Goal: Task Accomplishment & Management: Manage account settings

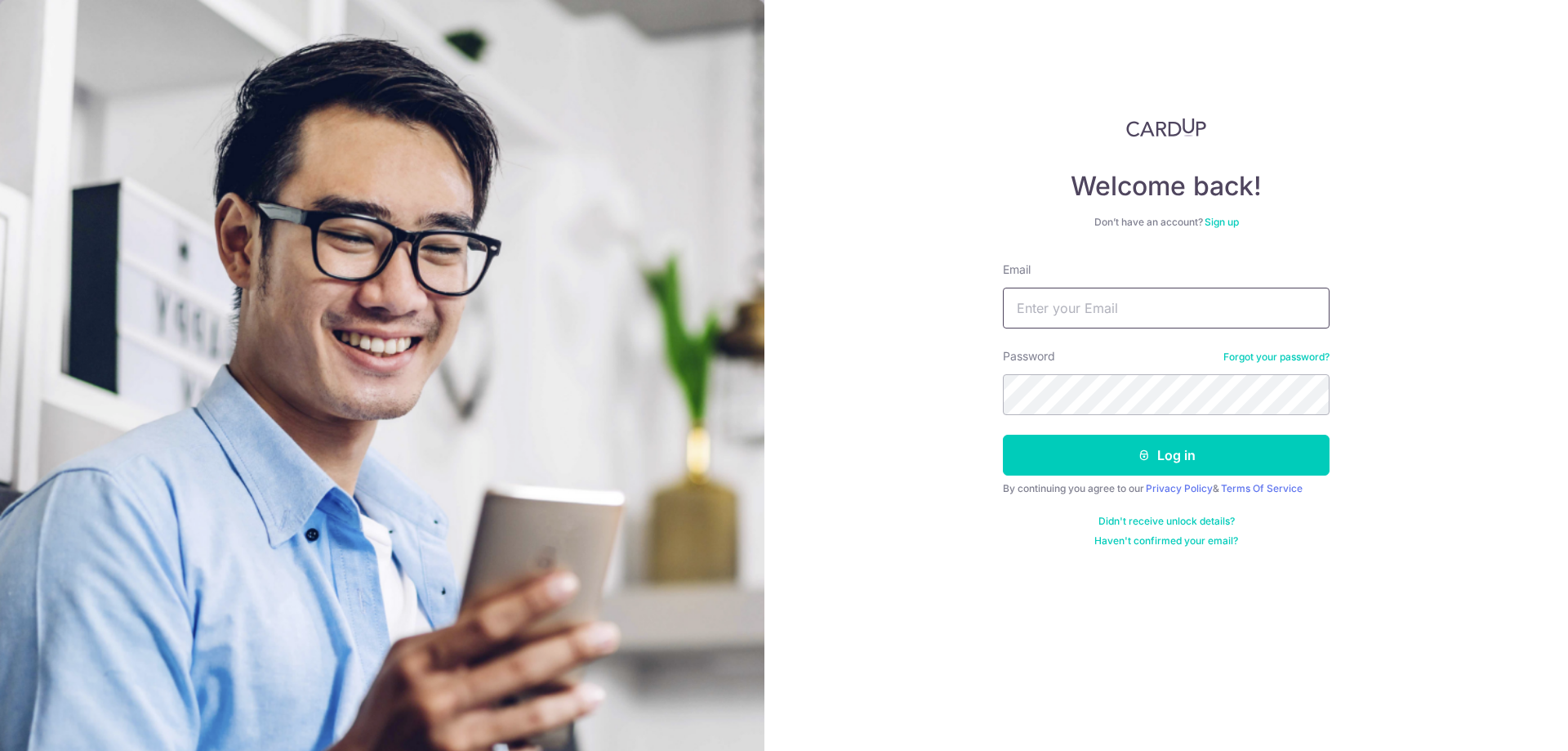
drag, startPoint x: 0, startPoint y: 0, endPoint x: 1130, endPoint y: 319, distance: 1174.2
click at [1130, 319] on input "Email" at bounding box center [1166, 308] width 327 height 41
type input "[EMAIL_ADDRESS][DOMAIN_NAME]"
click at [1003, 435] on button "Log in" at bounding box center [1166, 455] width 327 height 41
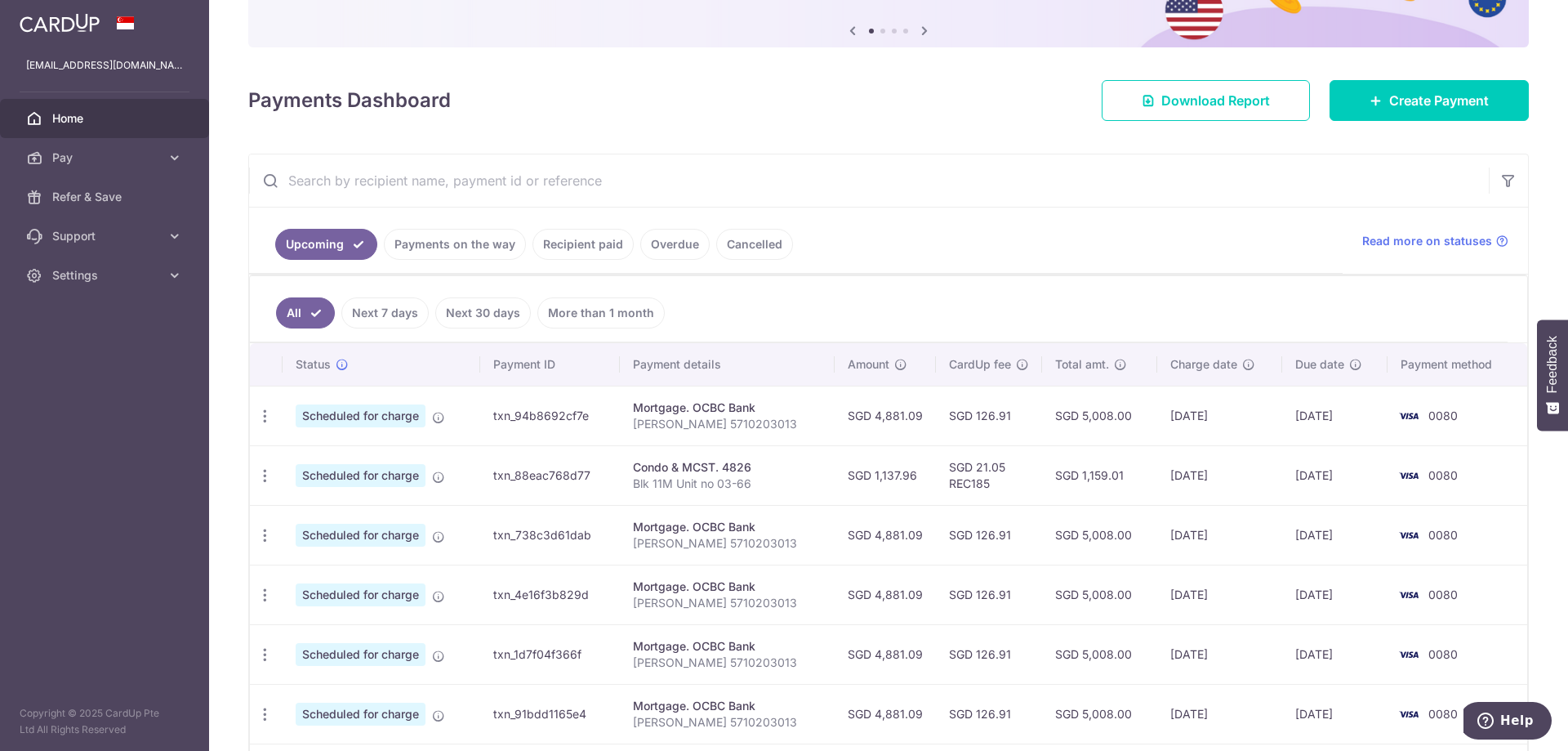
scroll to position [163, 0]
click at [266, 424] on icon "button" at bounding box center [265, 414] width 17 height 17
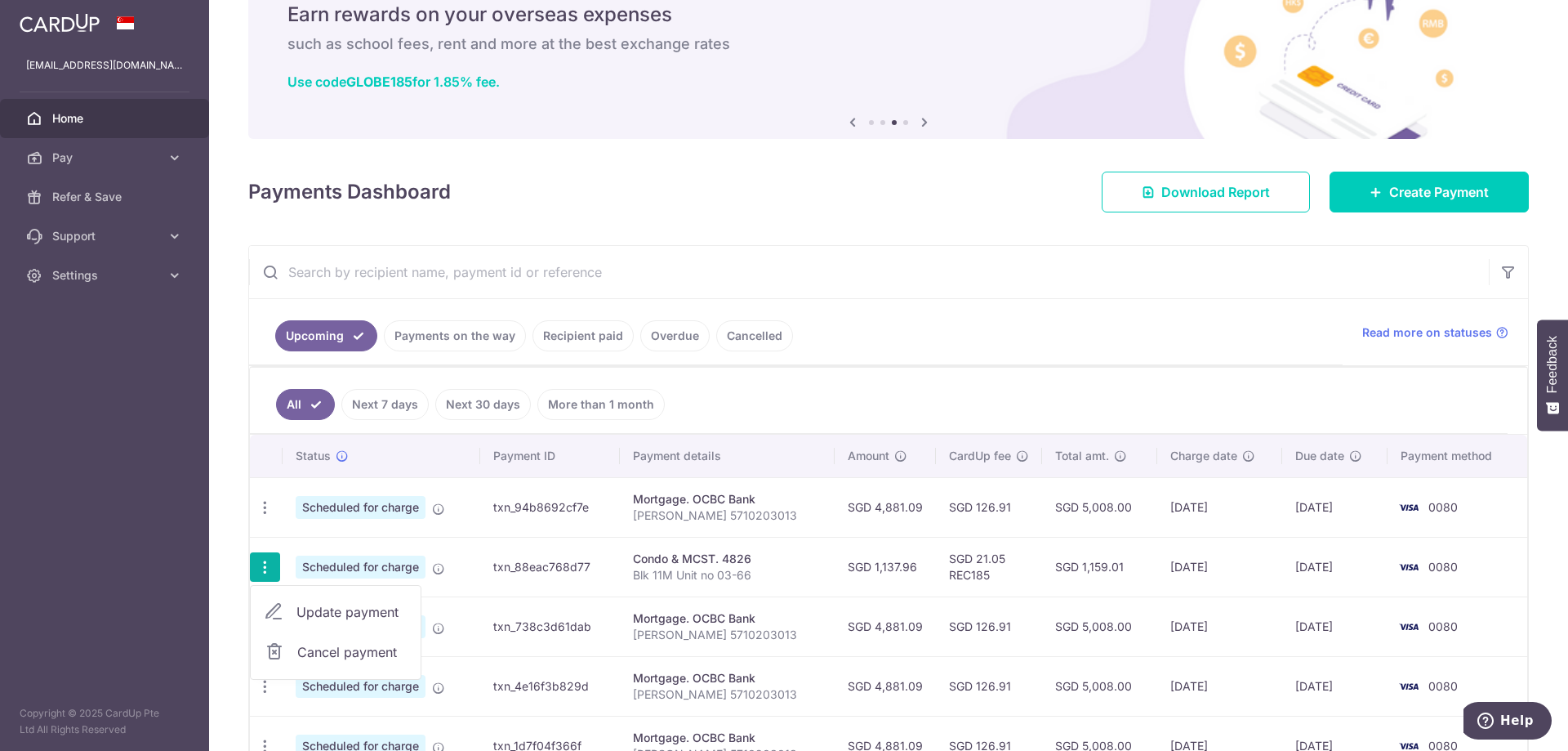
scroll to position [0, 0]
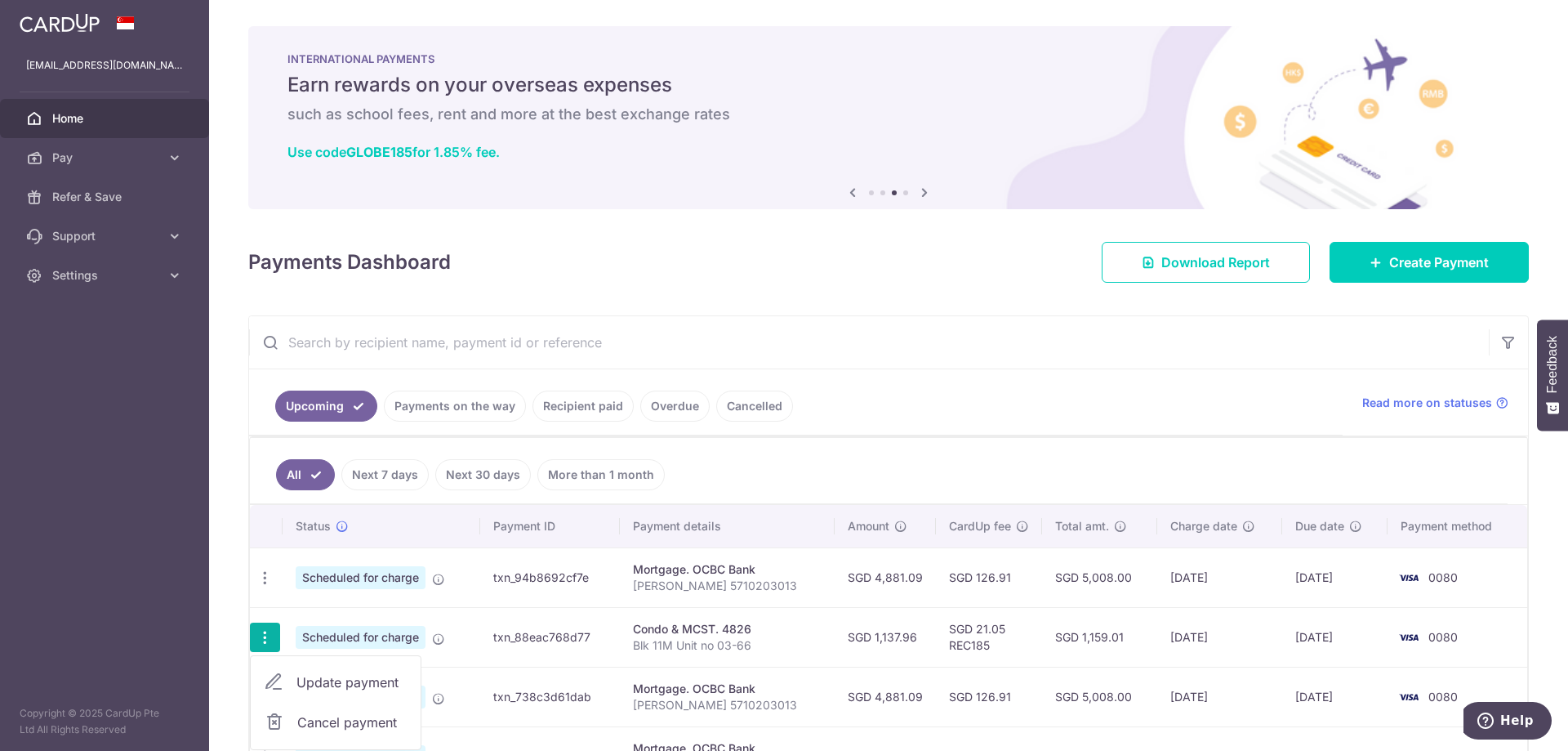
click at [869, 194] on li at bounding box center [871, 193] width 5 height 5
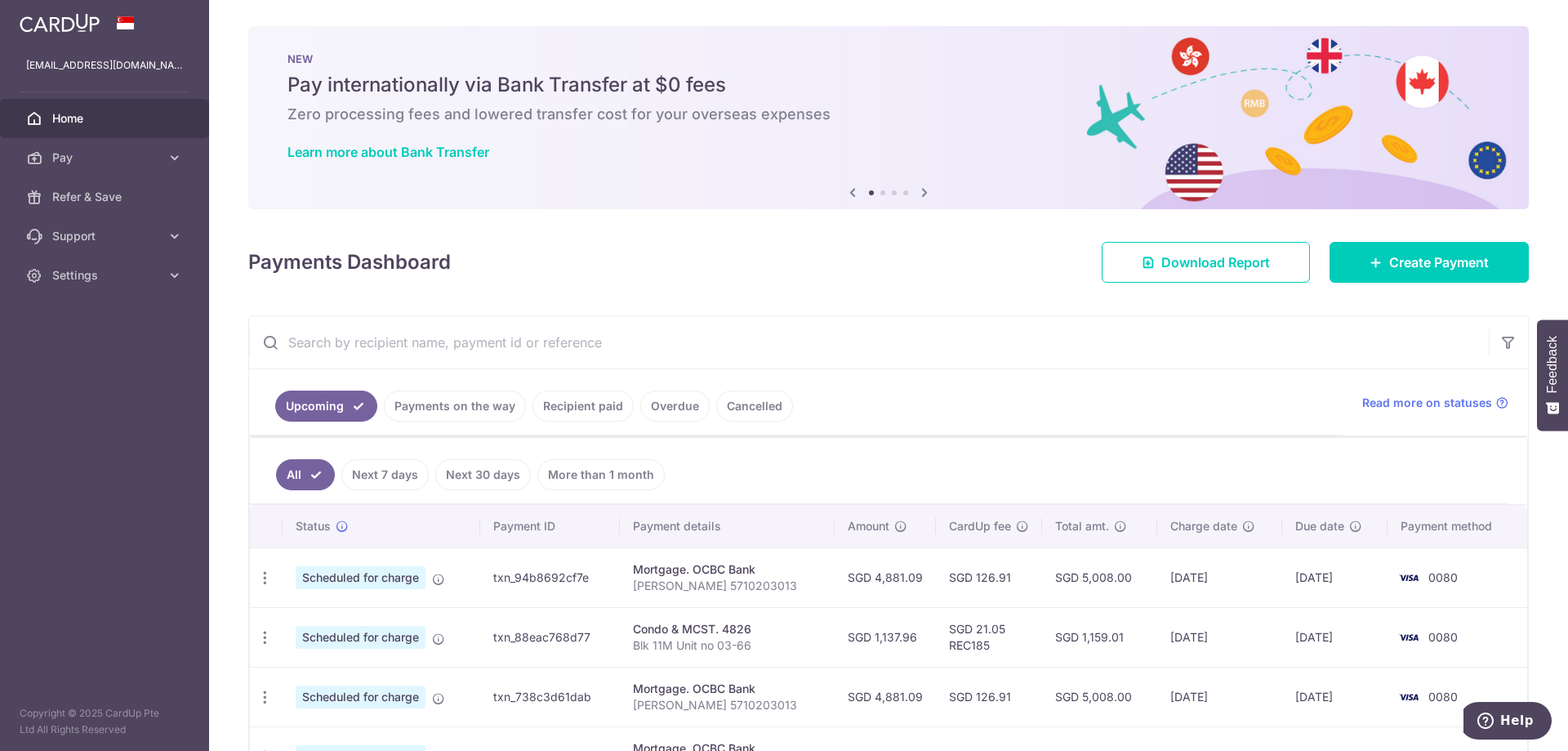
click at [881, 195] on li at bounding box center [883, 193] width 5 height 5
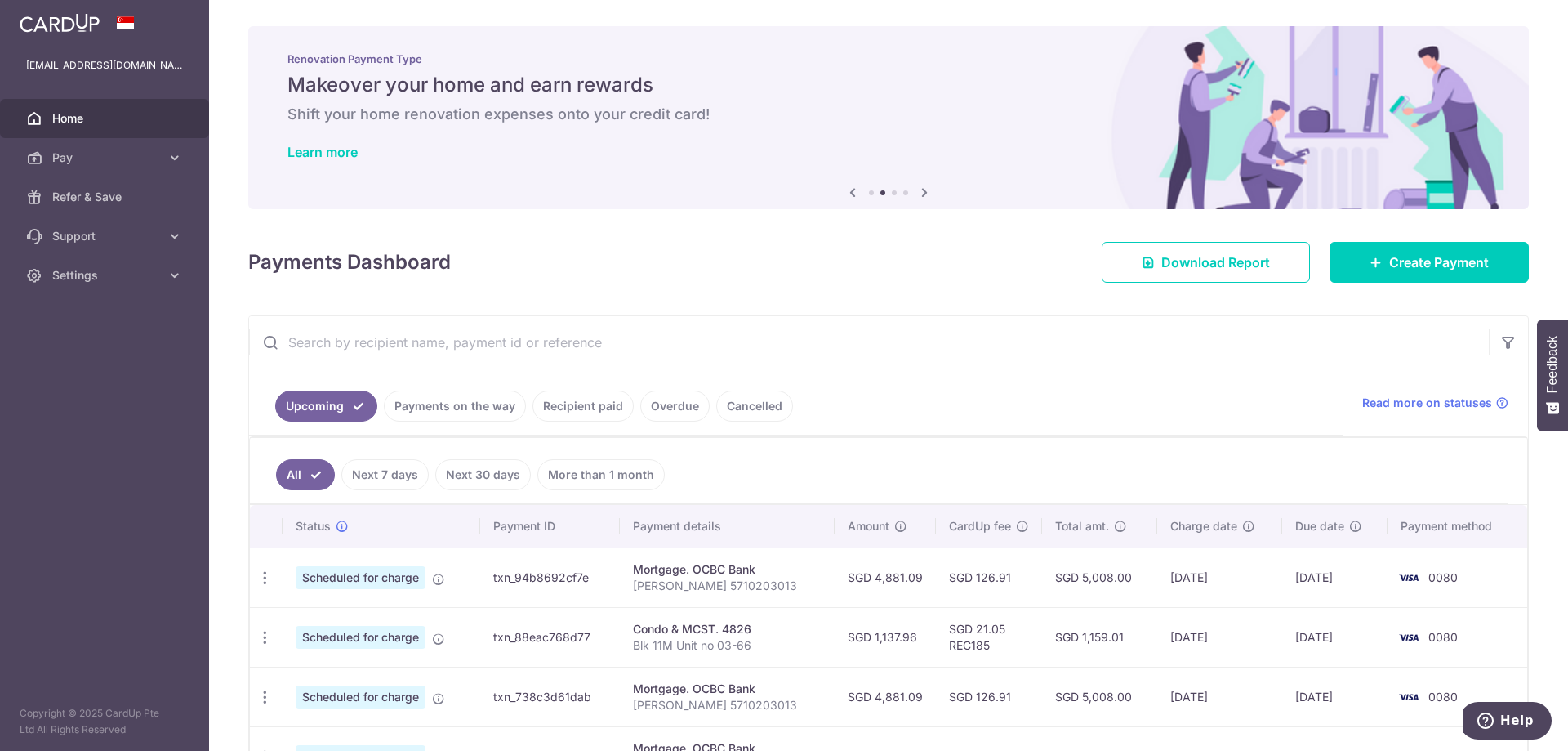
click at [892, 192] on li at bounding box center [894, 193] width 5 height 5
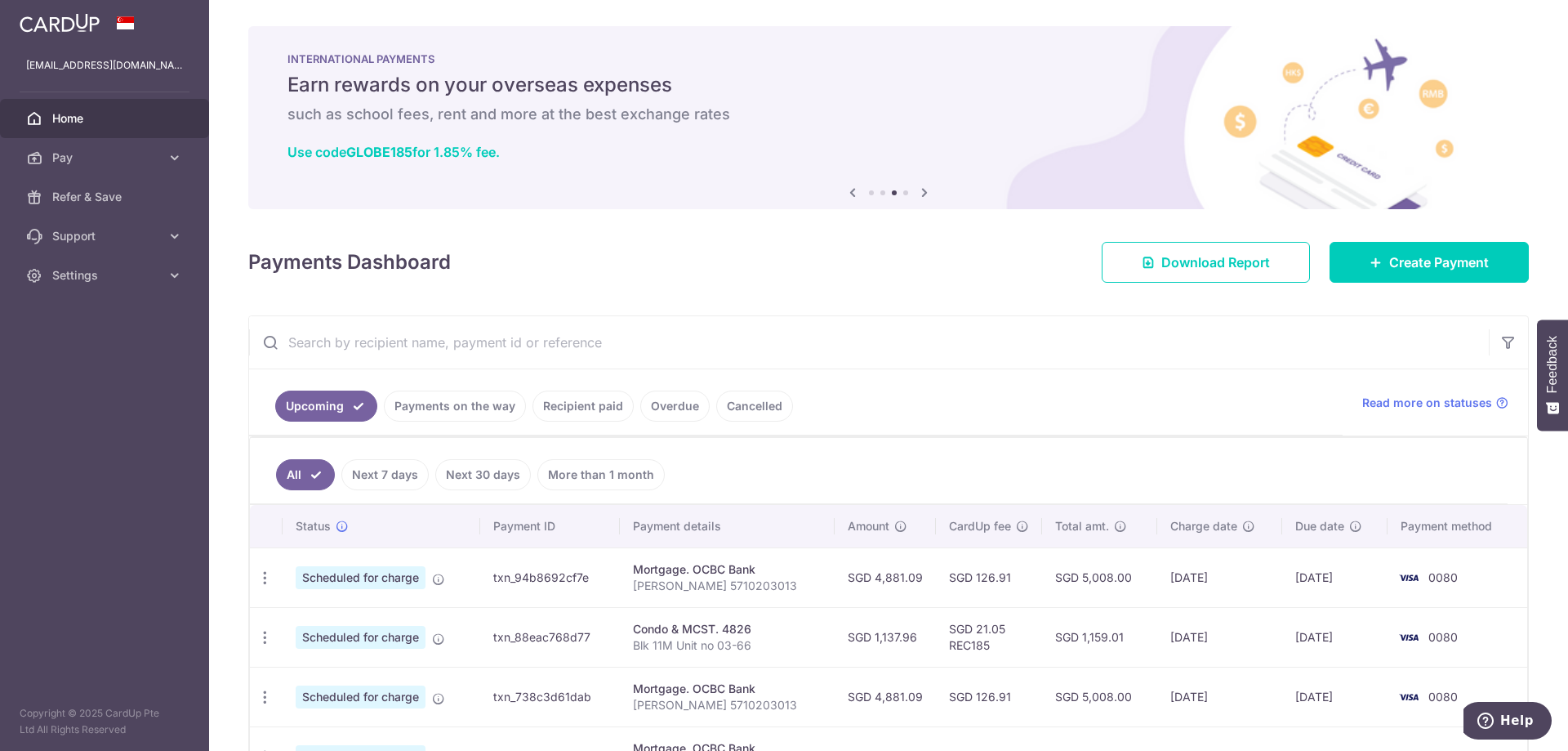
click at [903, 195] on div "Previous Next" at bounding box center [888, 192] width 91 height 19
click at [904, 194] on li at bounding box center [906, 193] width 5 height 5
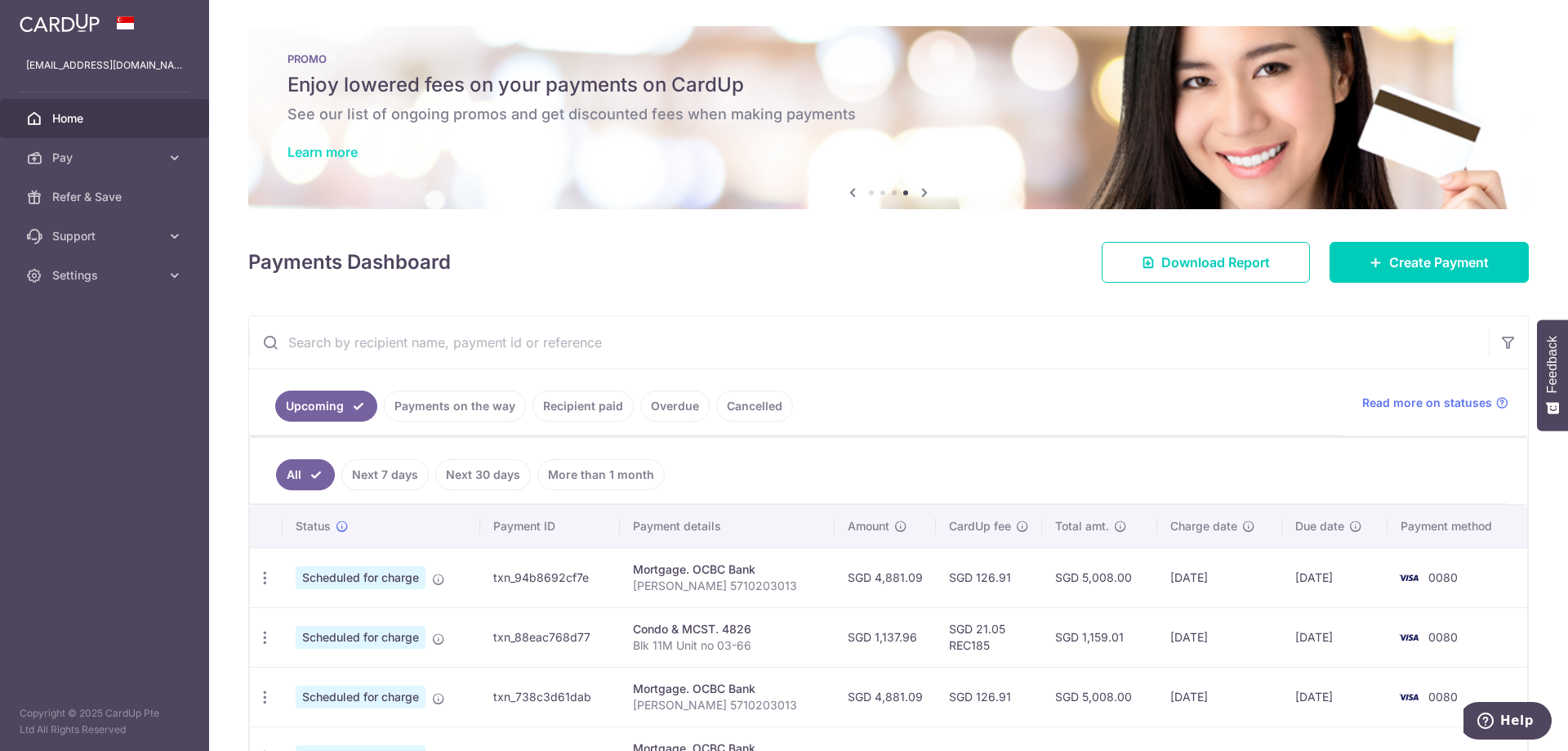
click at [333, 150] on link "Learn more" at bounding box center [322, 151] width 70 height 16
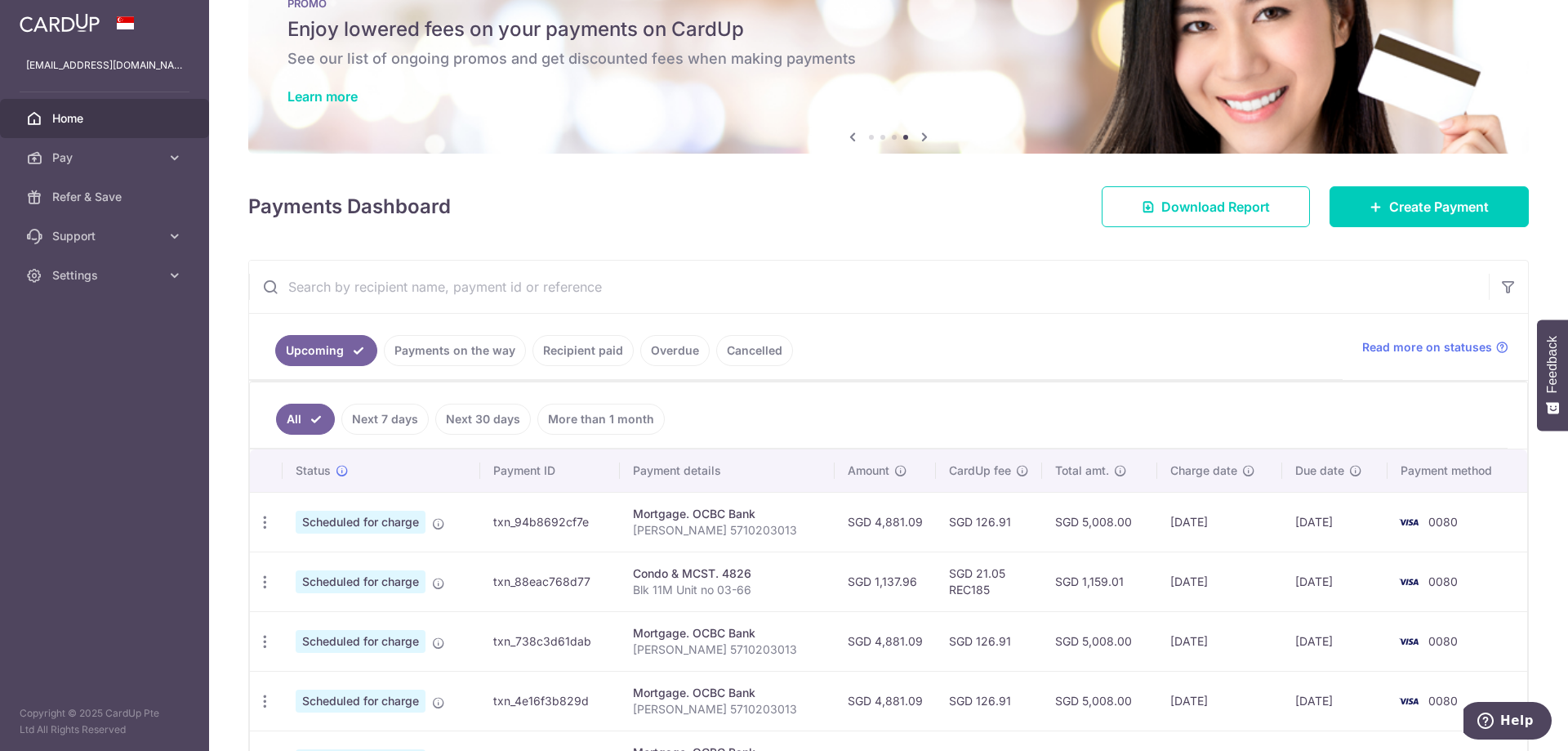
scroll to position [245, 0]
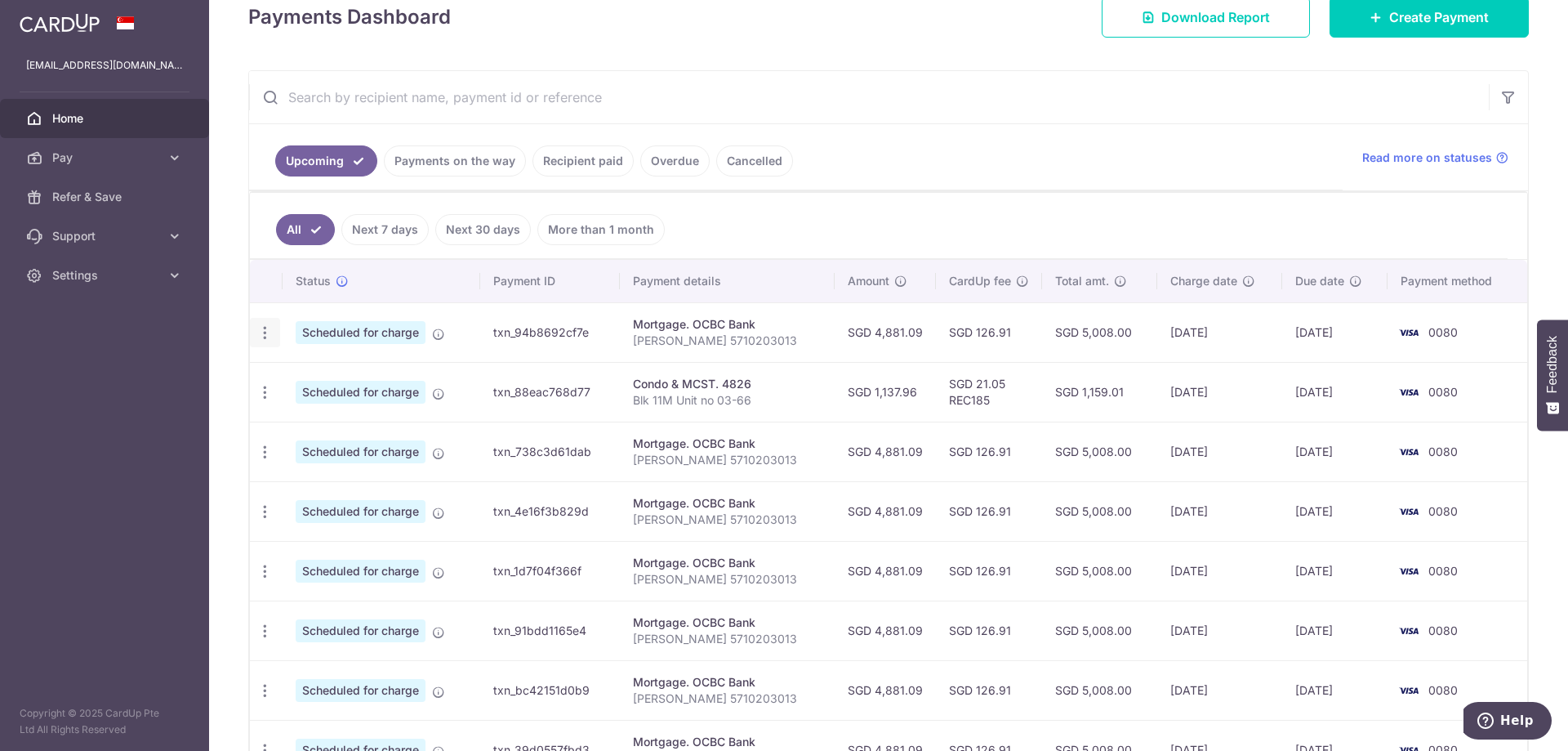
click at [263, 337] on icon "button" at bounding box center [265, 333] width 17 height 17
click at [317, 377] on span "Update payment" at bounding box center [352, 377] width 111 height 19
radio input "true"
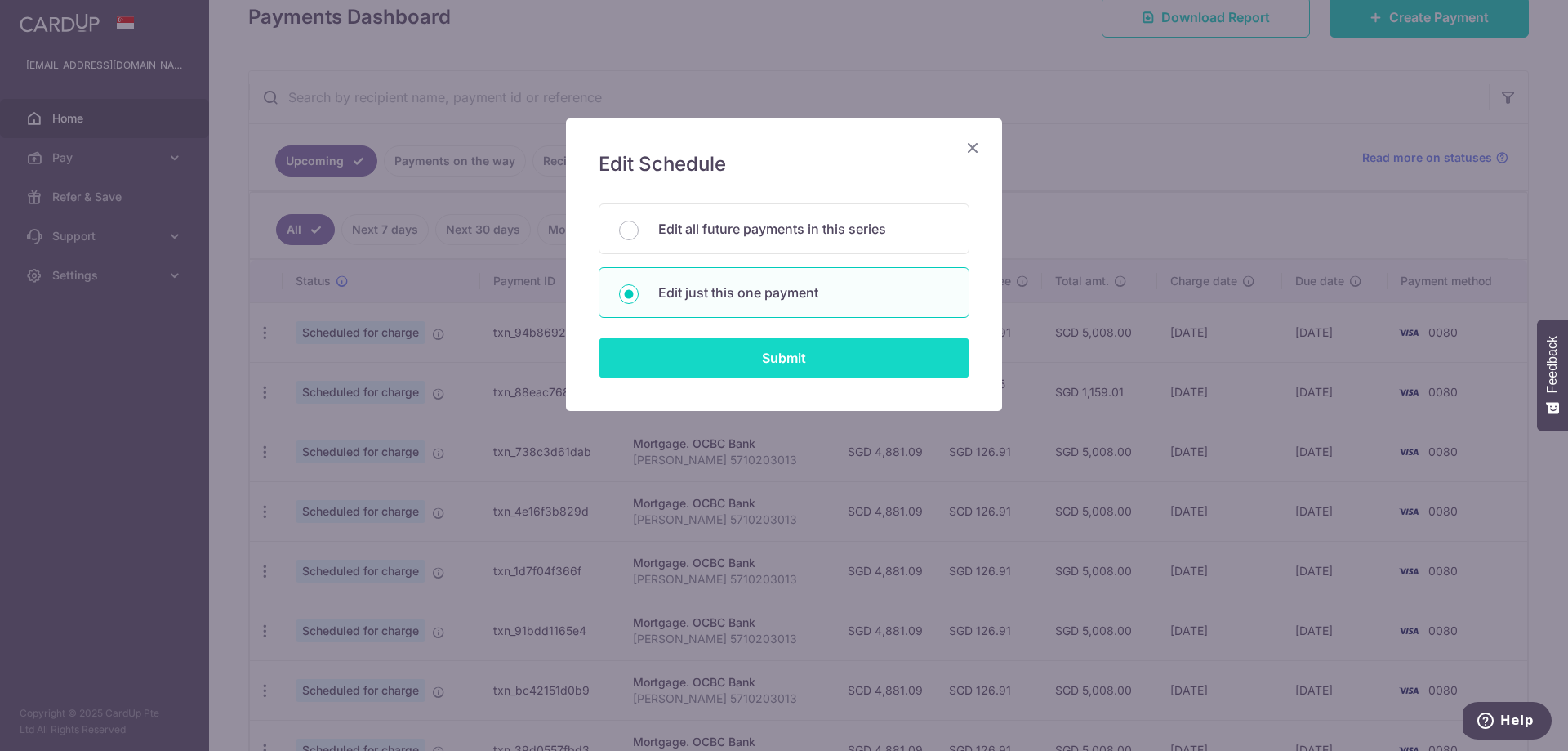
click at [693, 359] on input "Submit" at bounding box center [784, 358] width 371 height 41
radio input "true"
type input "4,881.09"
type input "[DATE]"
type input "[PERSON_NAME] 5710203013"
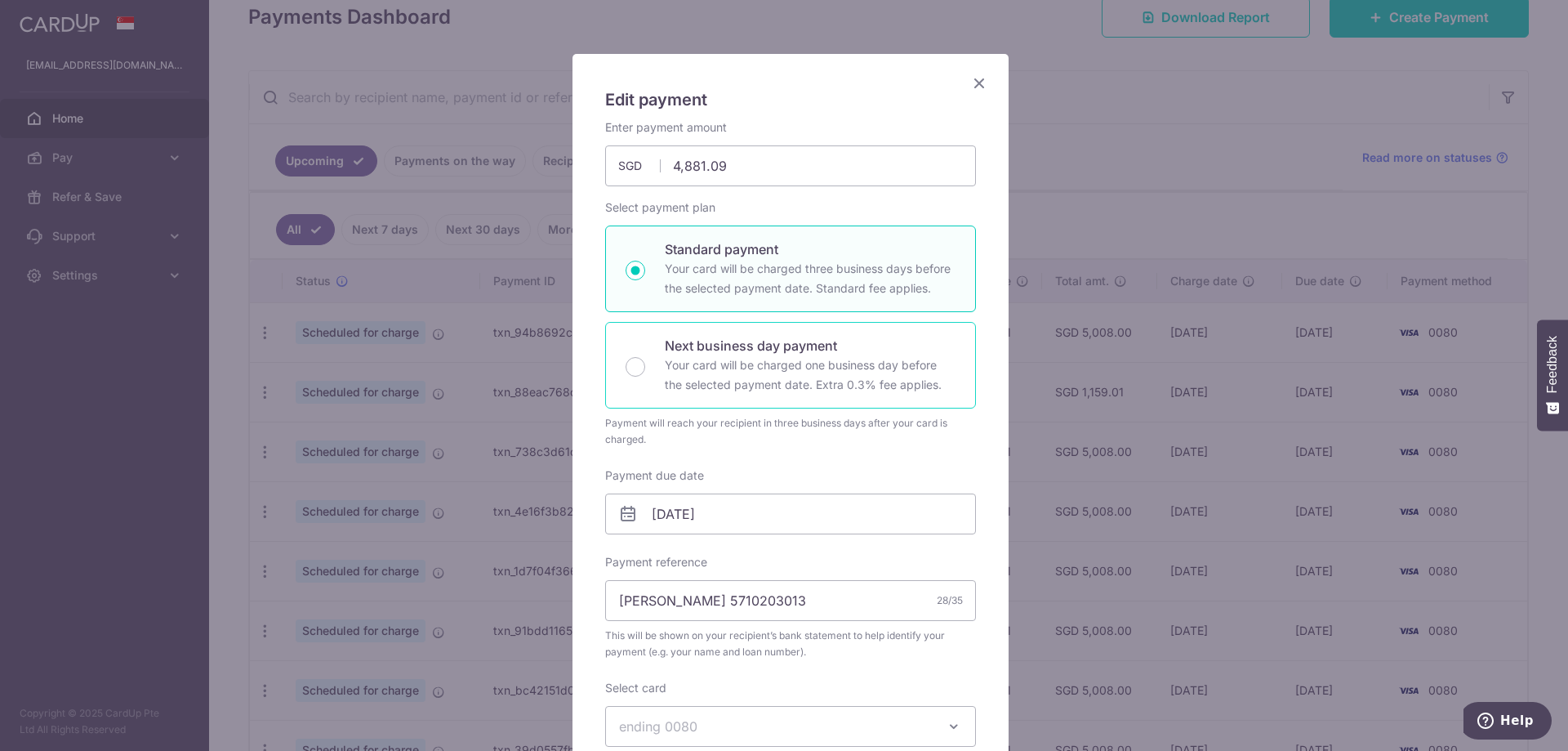
scroll to position [163, 0]
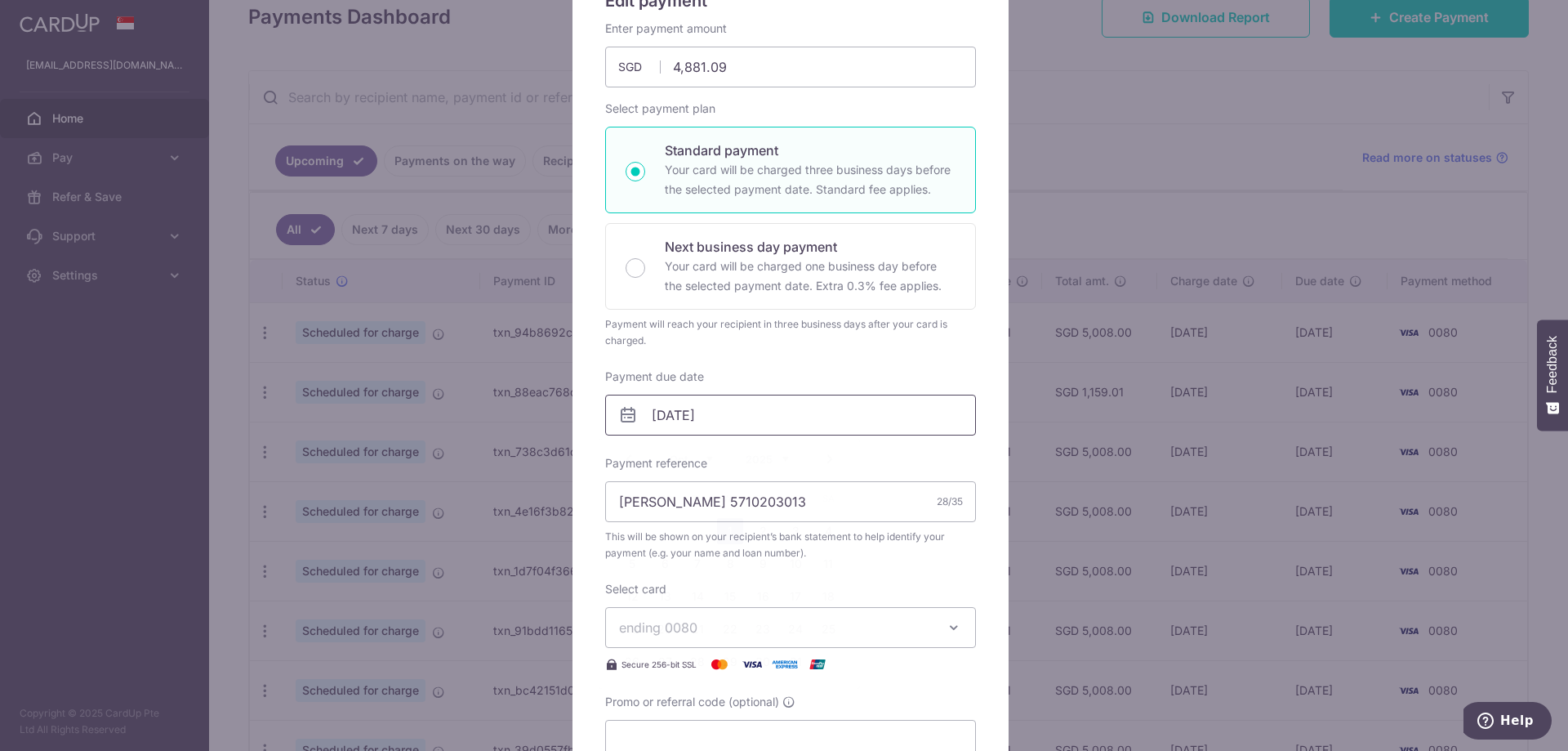
click at [783, 418] on input "[DATE]" at bounding box center [790, 415] width 371 height 41
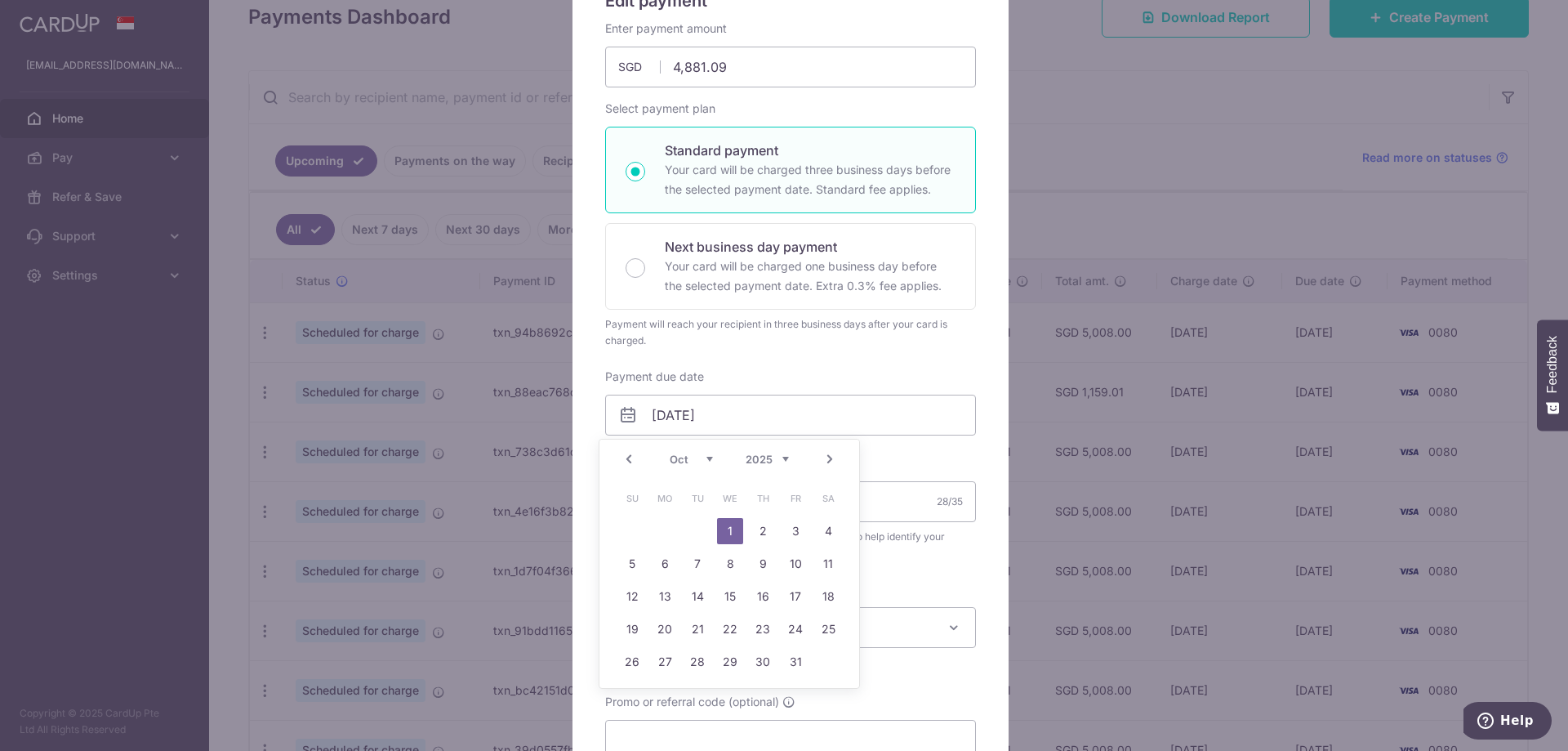
click at [626, 462] on link "Prev" at bounding box center [629, 459] width 19 height 19
click at [701, 670] on link "30" at bounding box center [697, 661] width 26 height 26
type input "[DATE]"
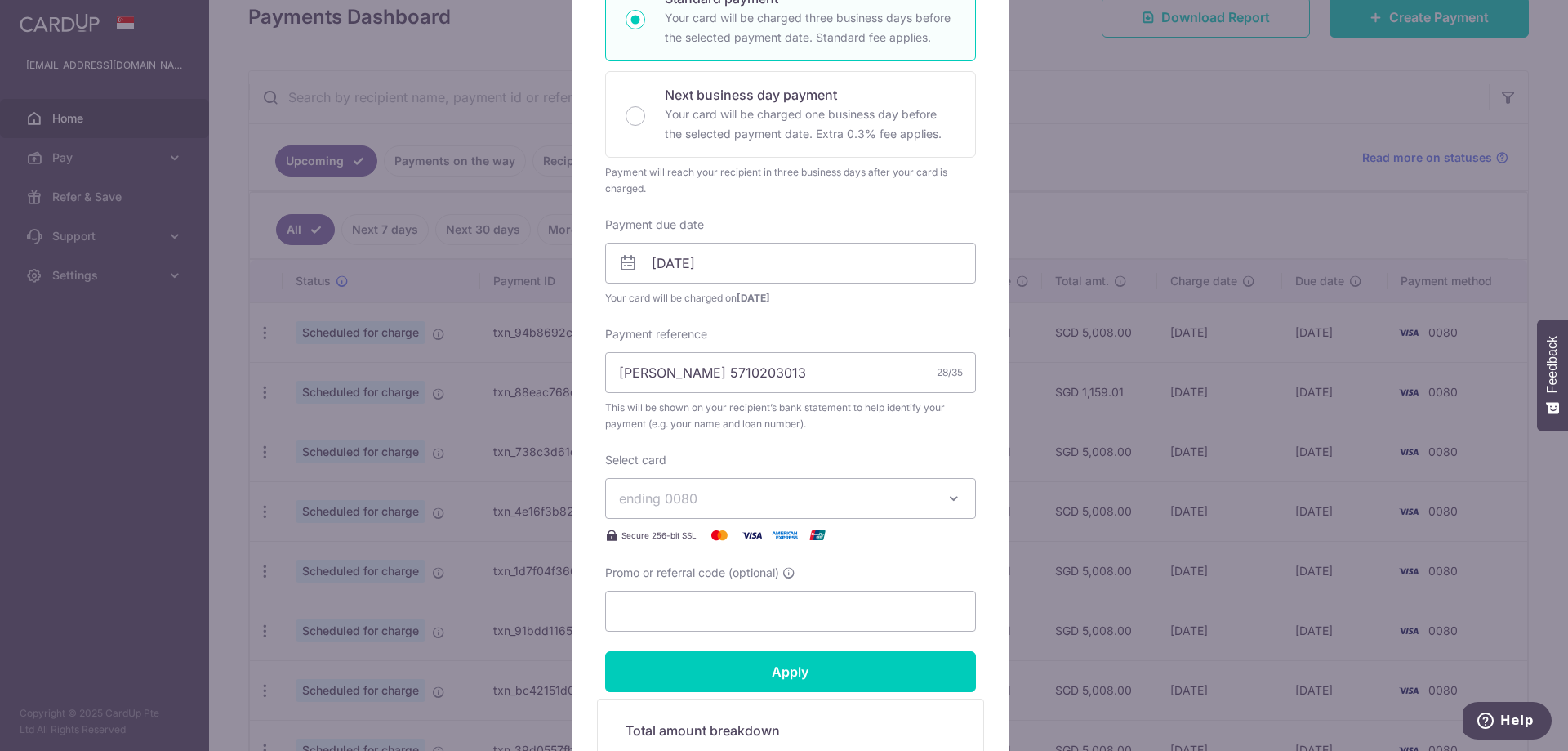
scroll to position [327, 0]
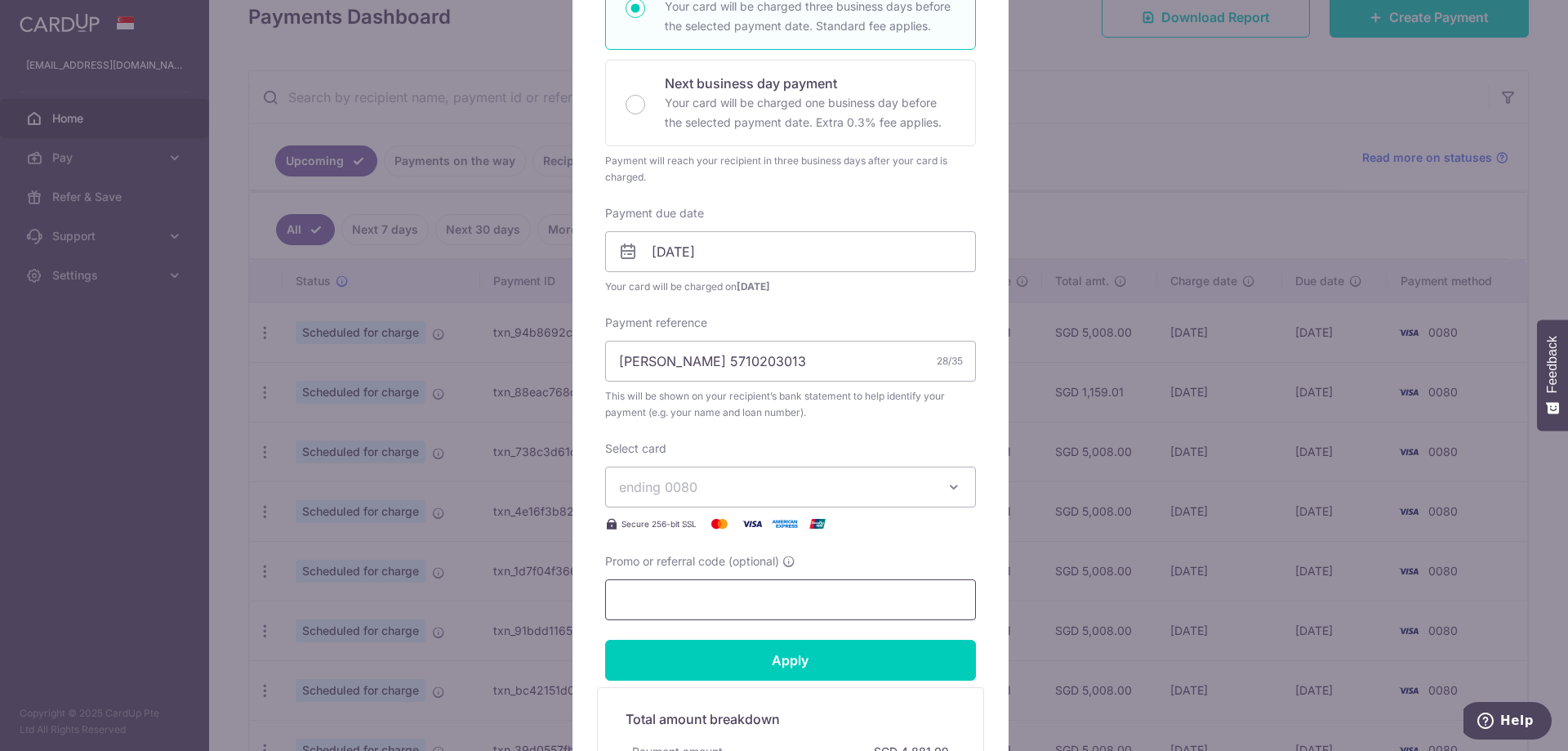
paste input "3HOME25R"
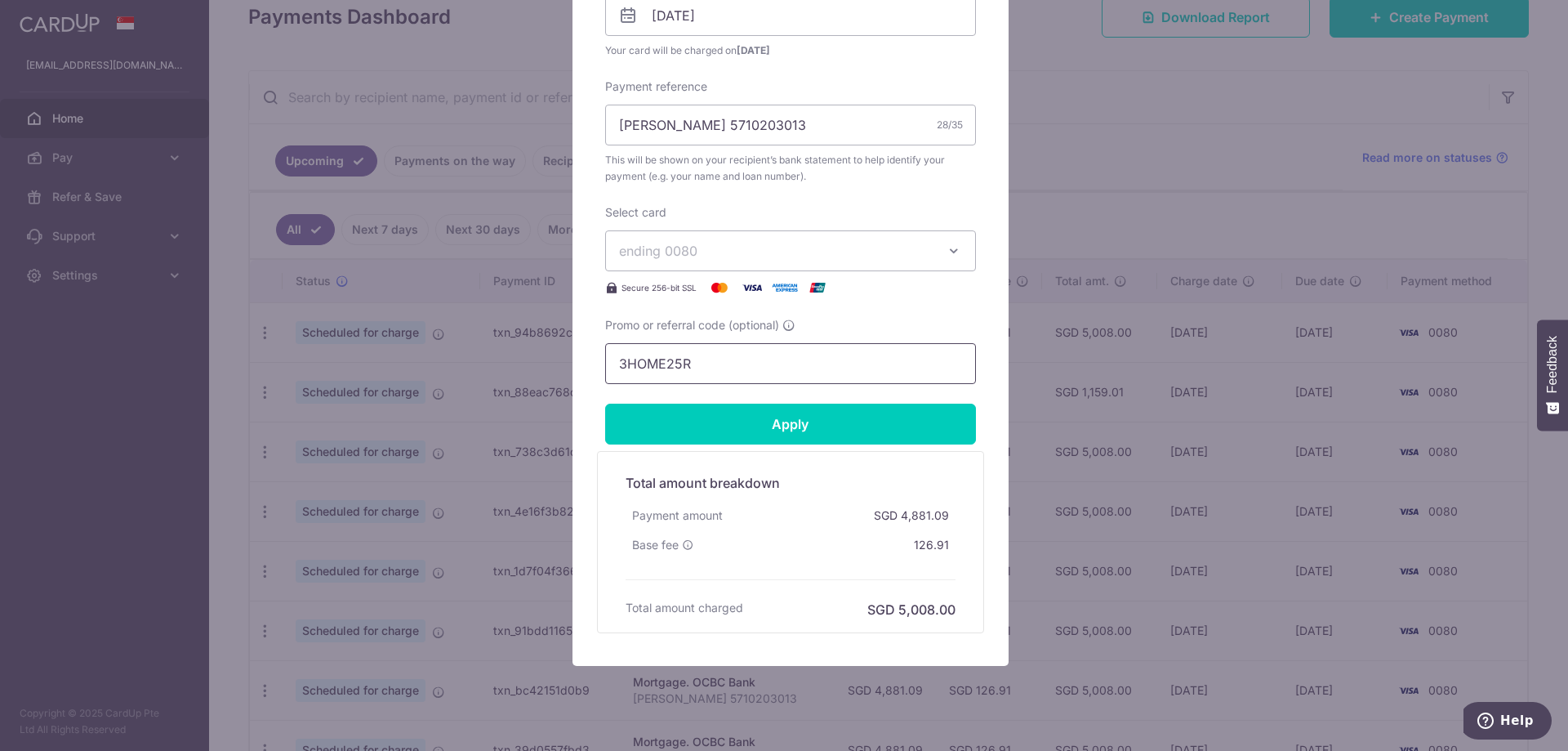
scroll to position [572, 0]
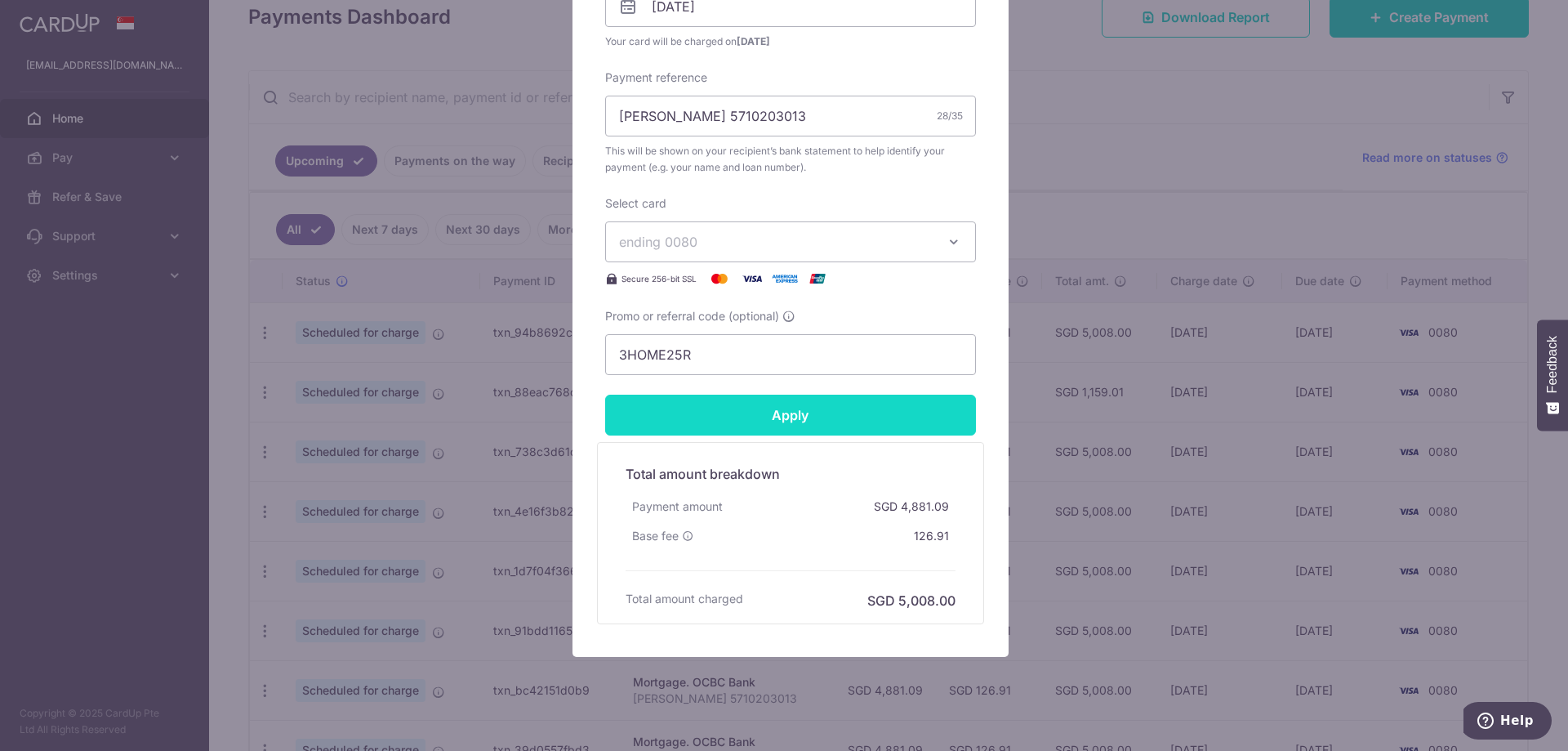
click at [836, 413] on input "Apply" at bounding box center [790, 415] width 371 height 41
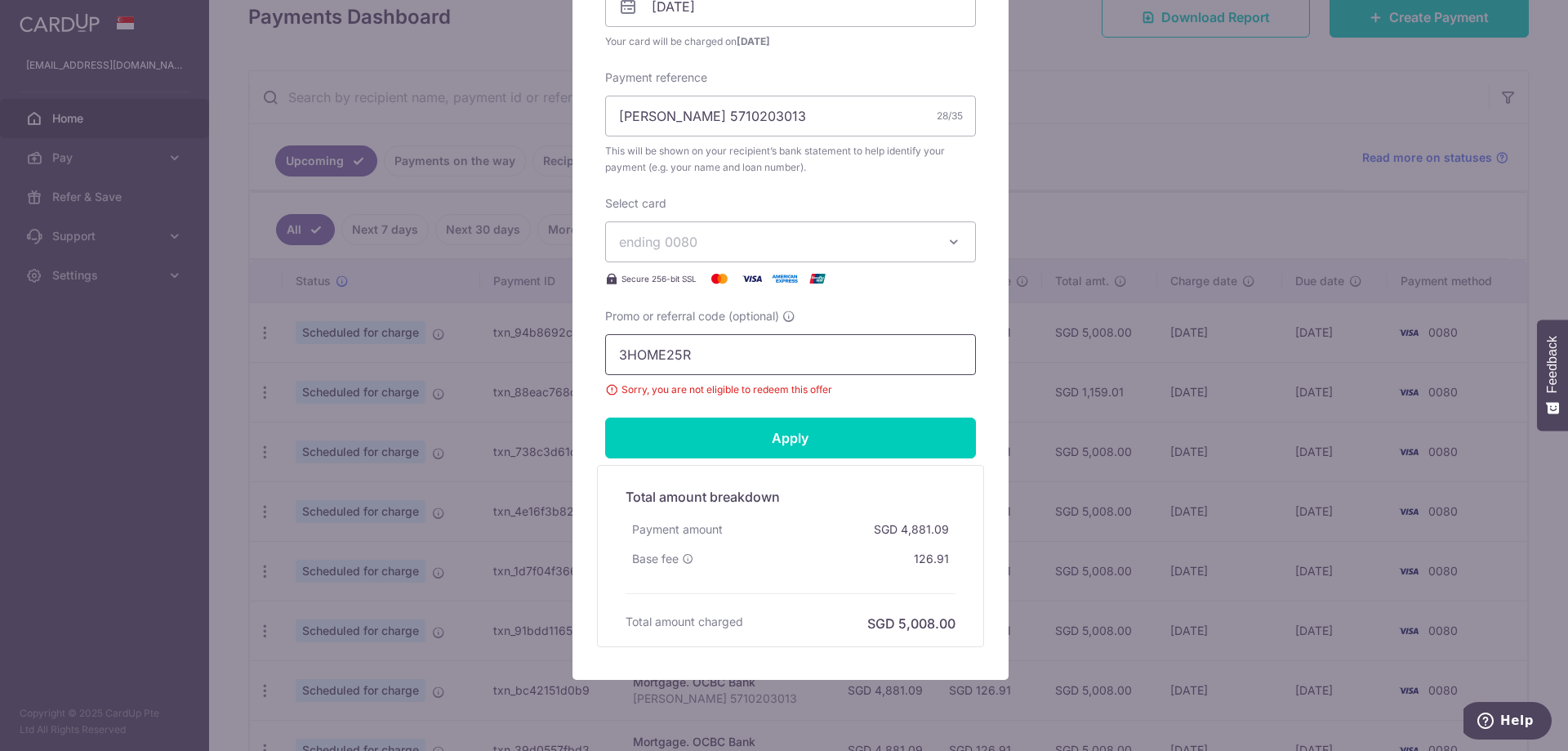
drag, startPoint x: 691, startPoint y: 347, endPoint x: 572, endPoint y: 364, distance: 120.2
click at [572, 364] on div "Edit payment By clicking apply, you will make changes to all payments to OCBC B…" at bounding box center [790, 113] width 436 height 1133
paste input "REC185"
type input "REC185"
click at [699, 441] on input "Apply" at bounding box center [790, 438] width 371 height 41
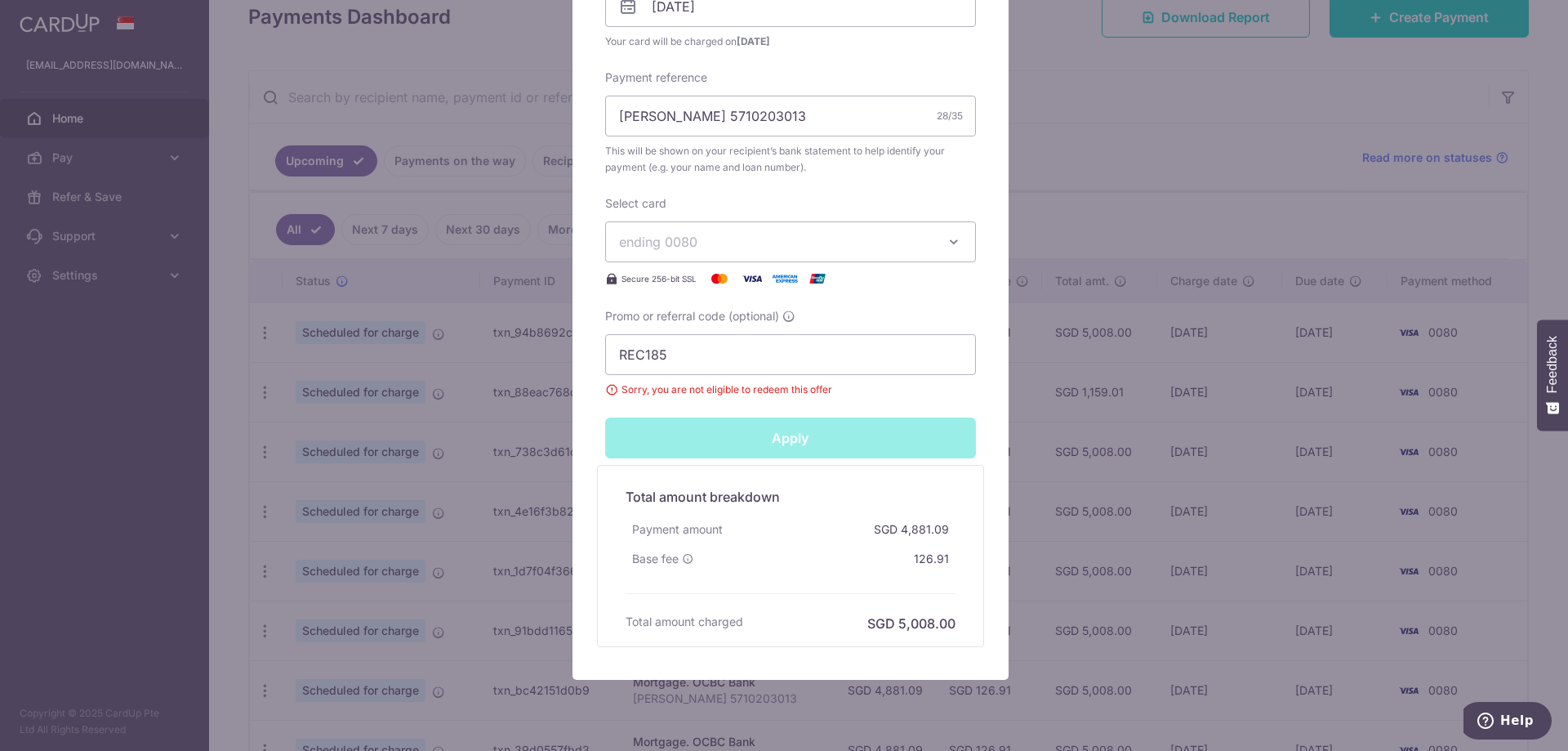
type input "Successfully Applied"
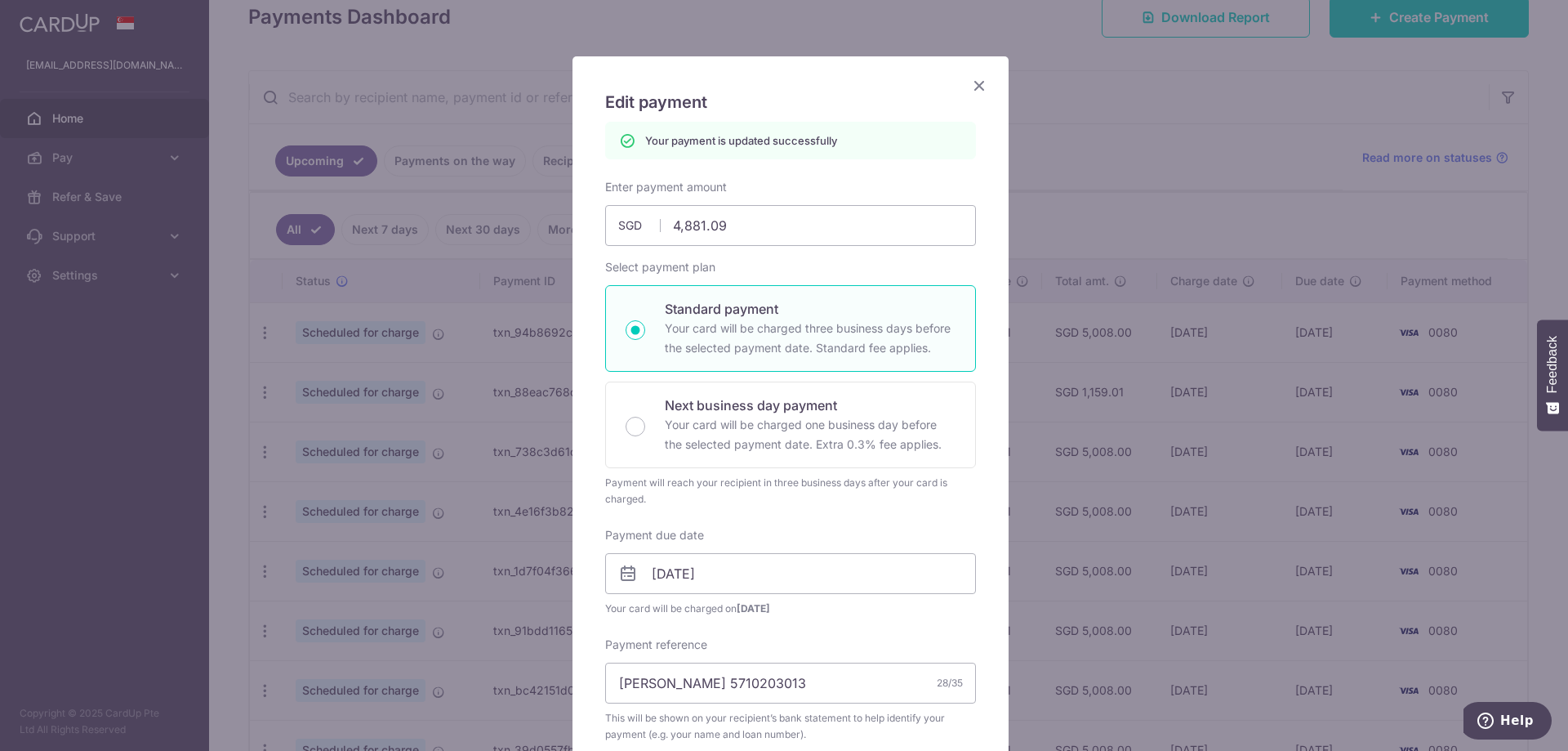
scroll to position [0, 0]
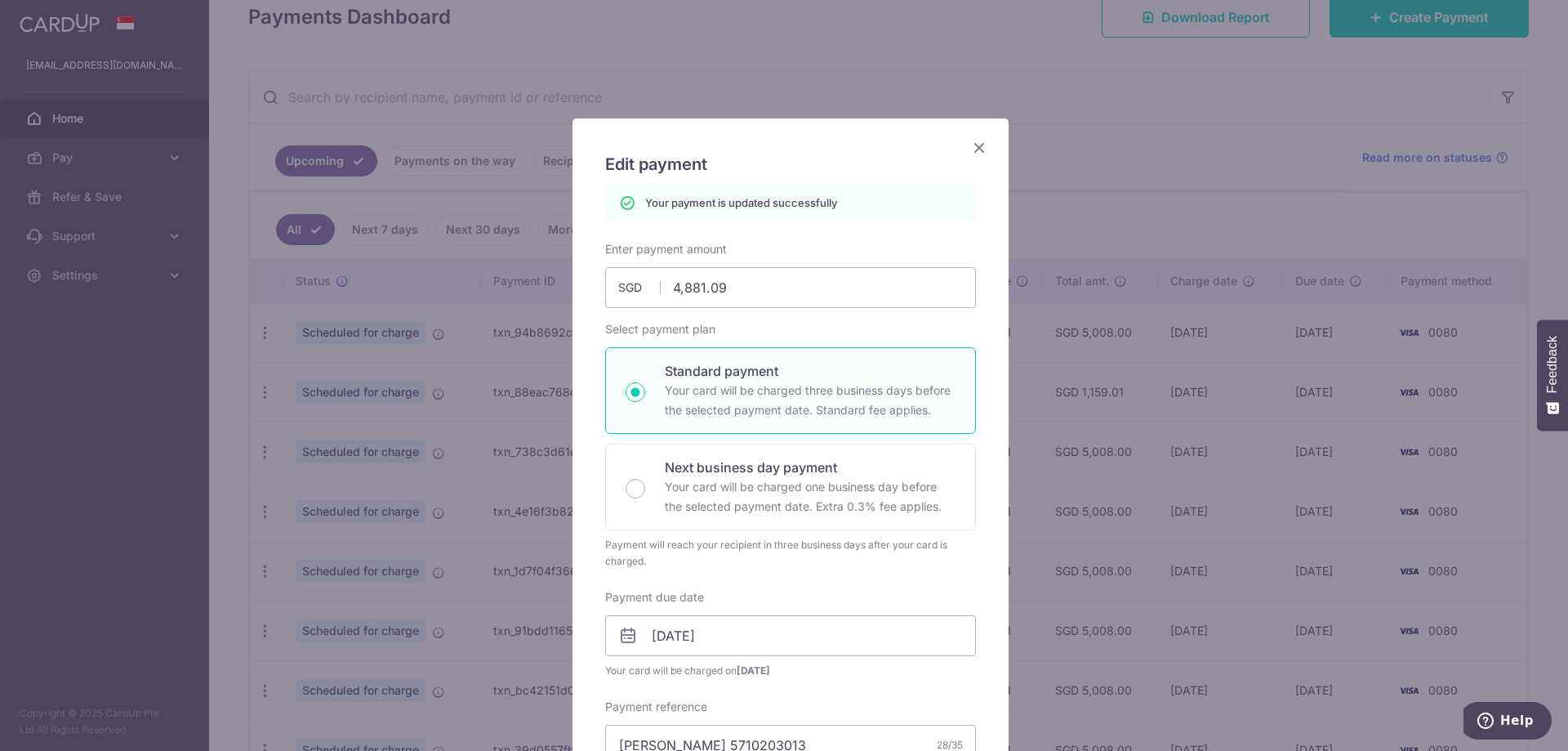
click at [970, 148] on icon "Close" at bounding box center [979, 147] width 19 height 20
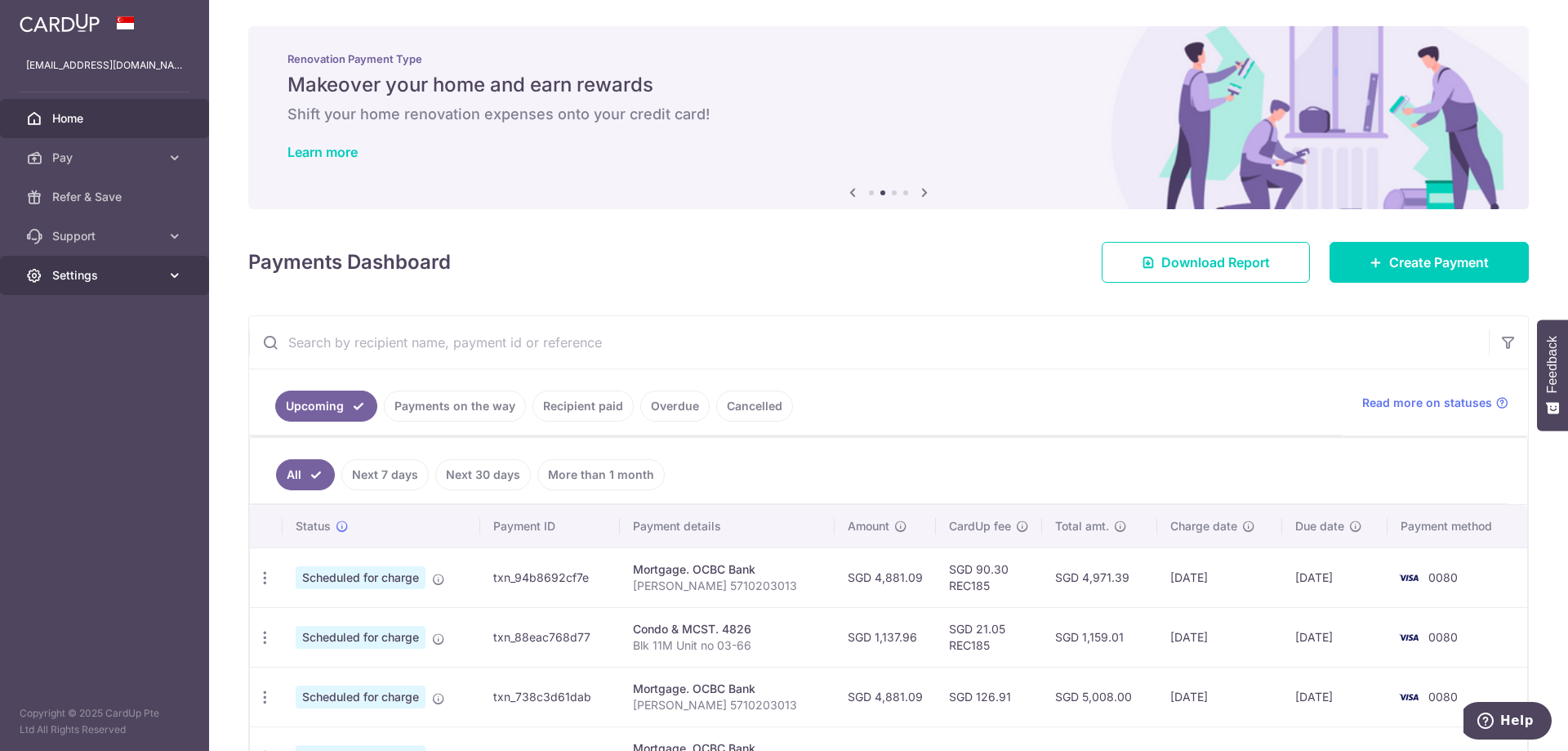
click at [118, 273] on span "Settings" at bounding box center [107, 275] width 108 height 16
click at [93, 359] on span "Logout" at bounding box center [107, 354] width 108 height 16
